Goal: Navigation & Orientation: Go to known website

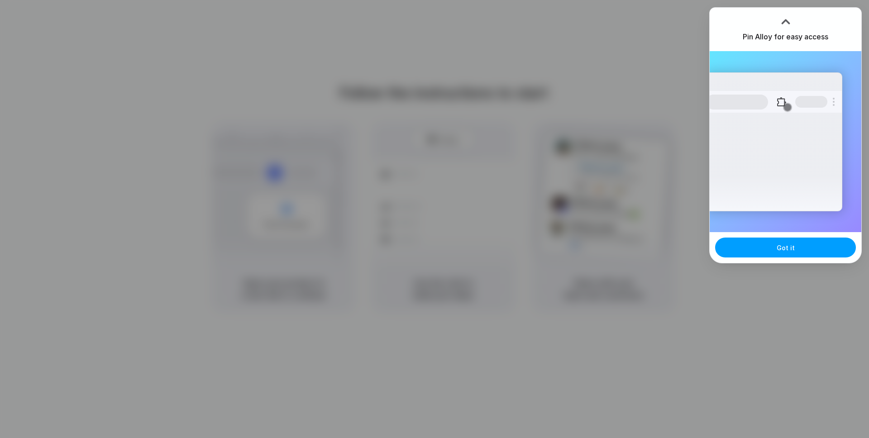
click at [783, 251] on span "Got it" at bounding box center [786, 248] width 18 height 10
